Goal: Transaction & Acquisition: Purchase product/service

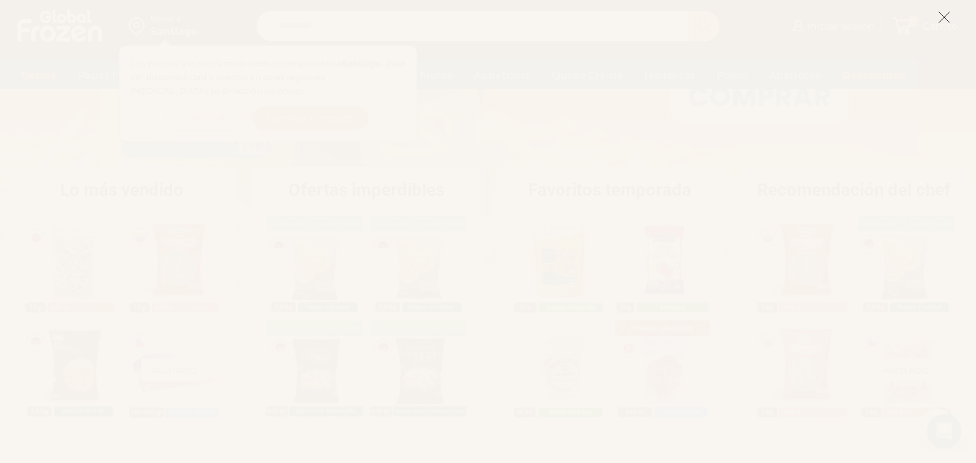
scroll to position [233, 0]
click at [945, 22] on icon at bounding box center [944, 17] width 13 height 13
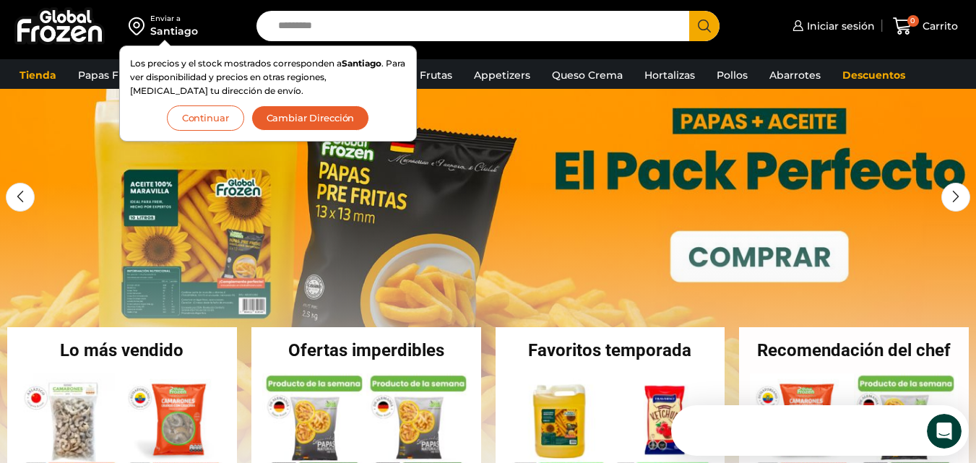
scroll to position [0, 0]
click at [417, 38] on input "Search input" at bounding box center [476, 26] width 411 height 30
click at [412, 30] on input "Search input" at bounding box center [476, 26] width 411 height 30
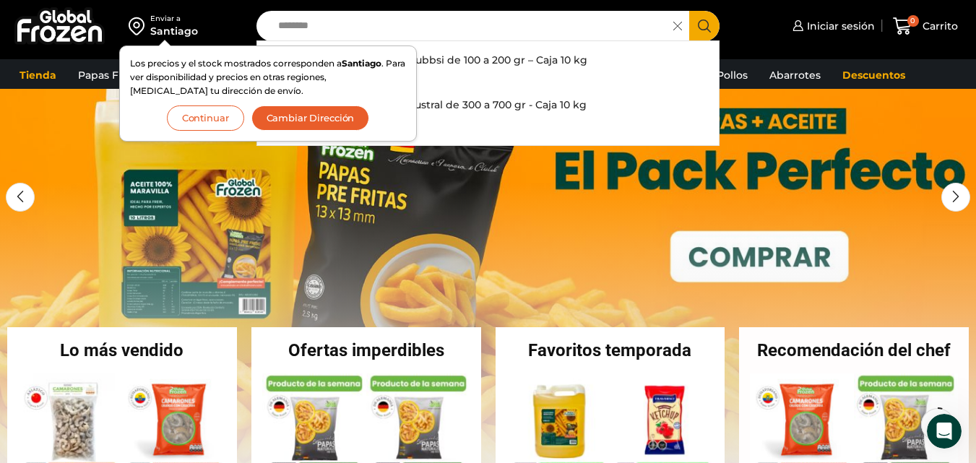
type input "*******"
click at [689, 11] on button "Search" at bounding box center [704, 26] width 30 height 30
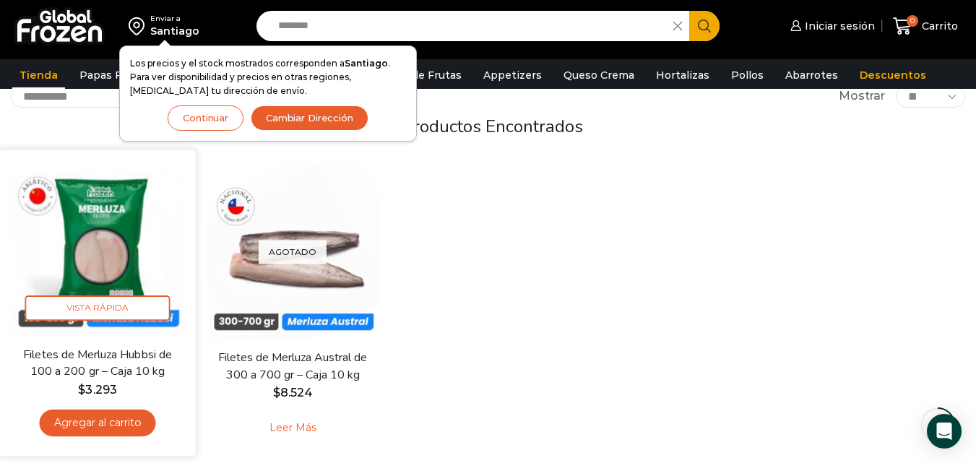
scroll to position [112, 0]
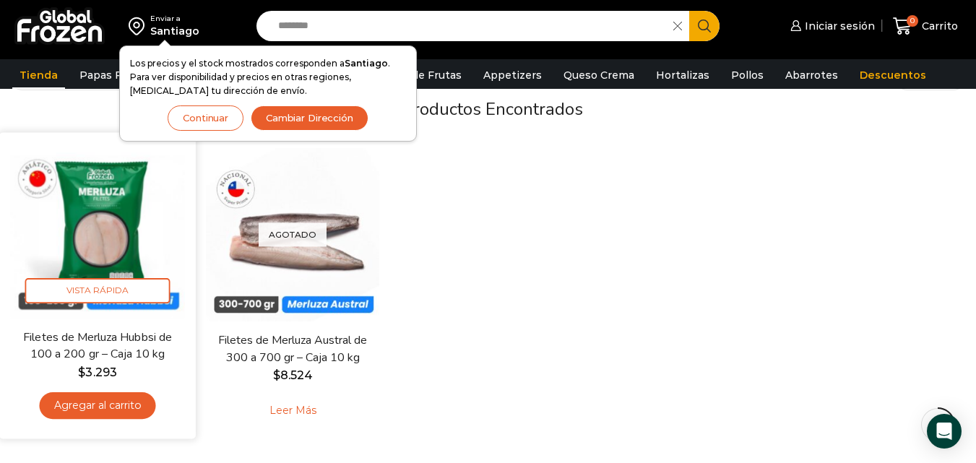
click at [83, 253] on img at bounding box center [97, 231] width 175 height 175
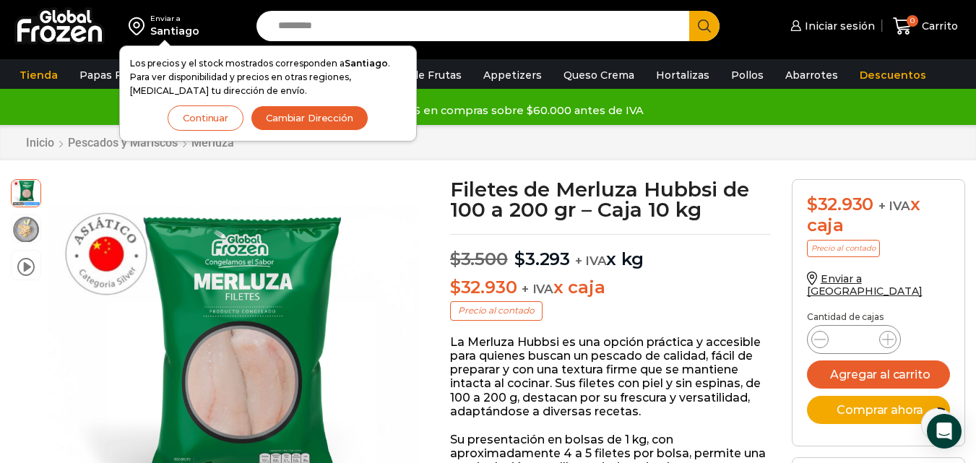
scroll to position [92, 0]
